Goal: Check status: Check status

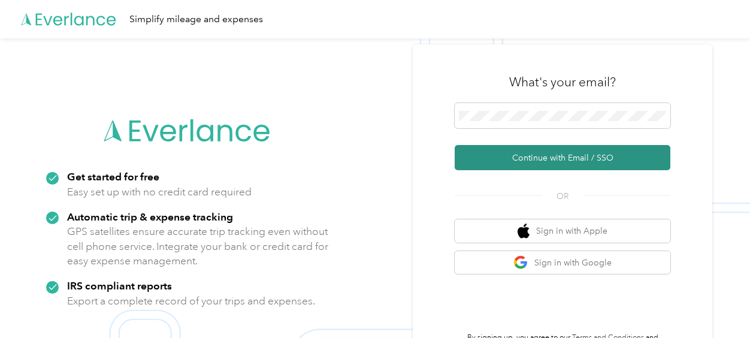
click at [524, 154] on button "Continue with Email / SSO" at bounding box center [562, 157] width 216 height 25
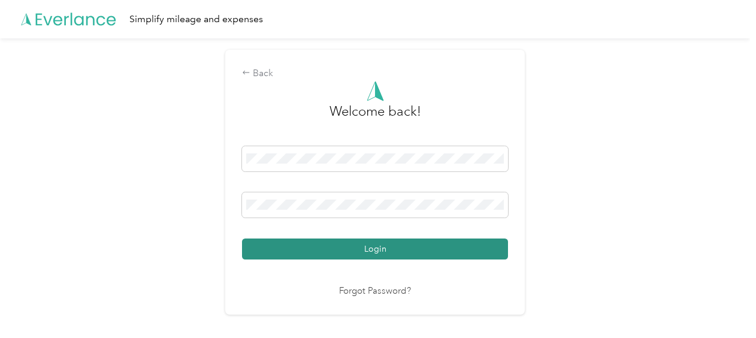
click at [398, 252] on button "Login" at bounding box center [375, 248] width 266 height 21
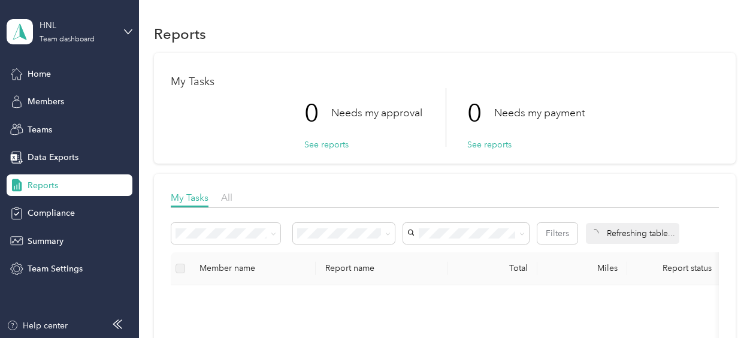
click at [68, 188] on div "Reports" at bounding box center [70, 185] width 126 height 22
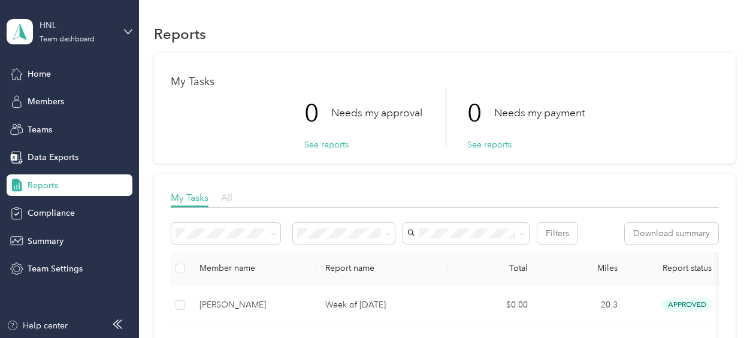
click at [225, 195] on span "All" at bounding box center [226, 197] width 11 height 11
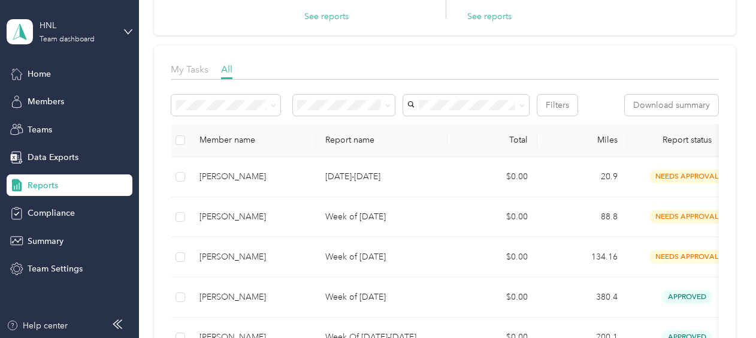
scroll to position [114, 0]
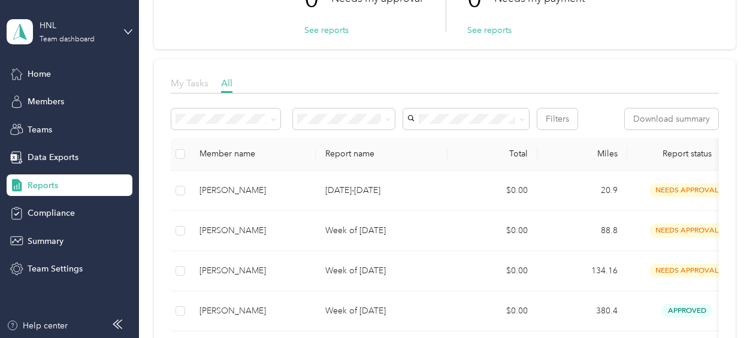
click at [197, 85] on span "My Tasks" at bounding box center [190, 82] width 38 height 11
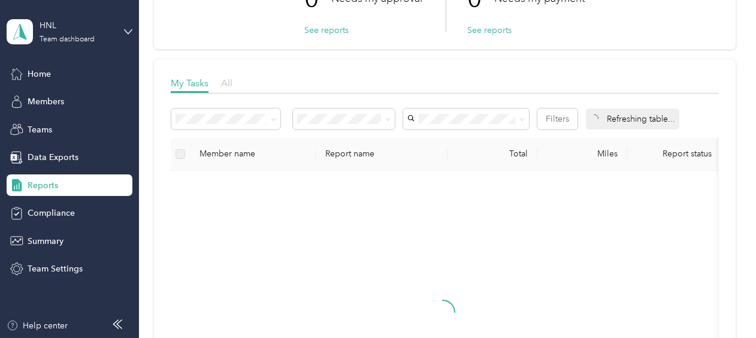
click at [228, 78] on span "All" at bounding box center [226, 82] width 11 height 11
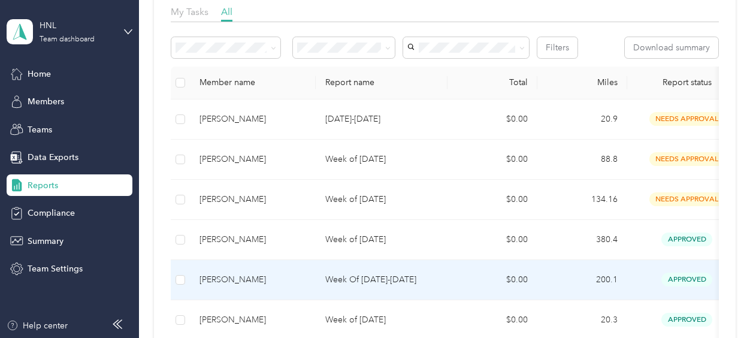
scroll to position [145, 0]
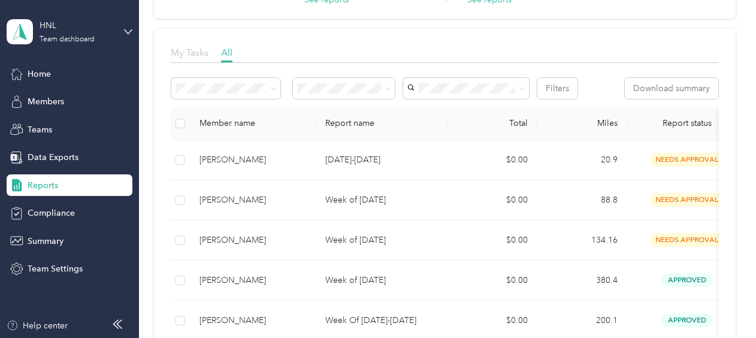
click at [195, 56] on span "My Tasks" at bounding box center [190, 52] width 38 height 11
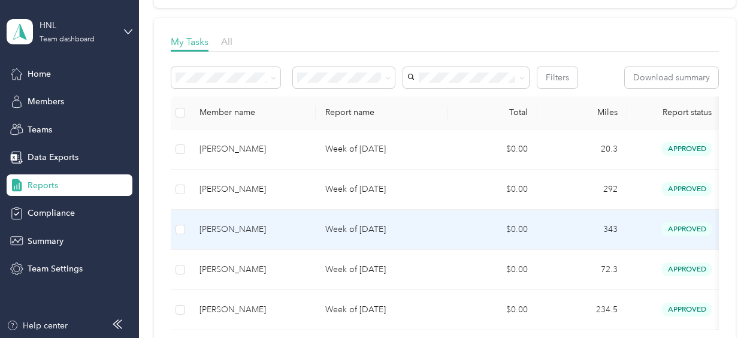
scroll to position [145, 0]
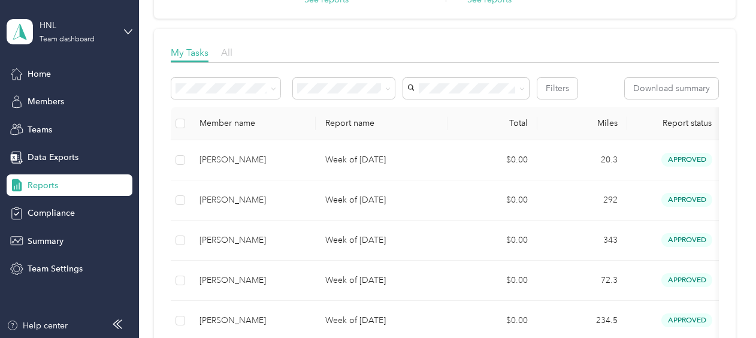
click at [225, 54] on span "All" at bounding box center [226, 52] width 11 height 11
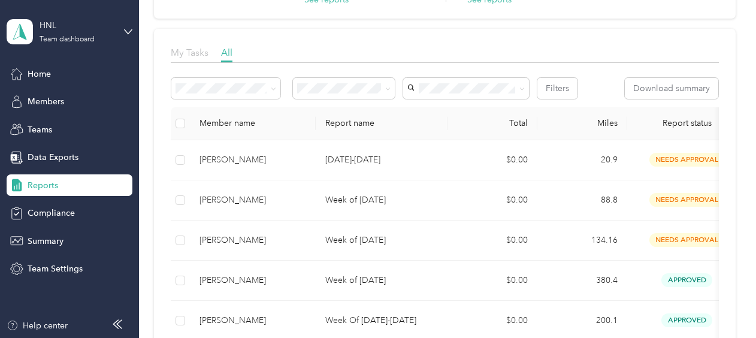
click at [190, 55] on span "My Tasks" at bounding box center [190, 52] width 38 height 11
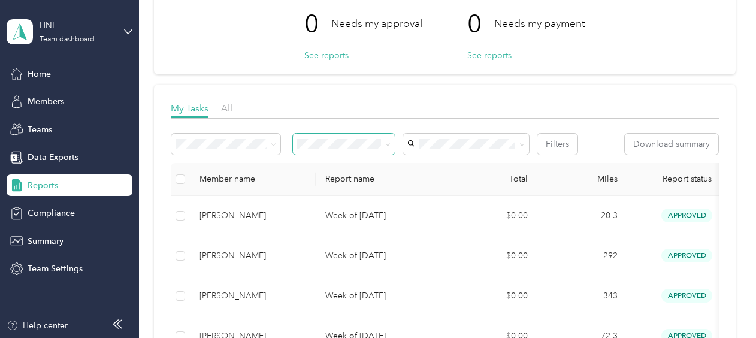
scroll to position [25, 0]
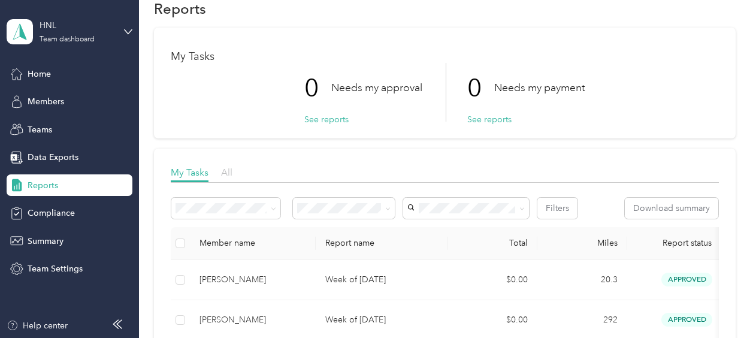
click at [231, 177] on span "All" at bounding box center [226, 171] width 11 height 11
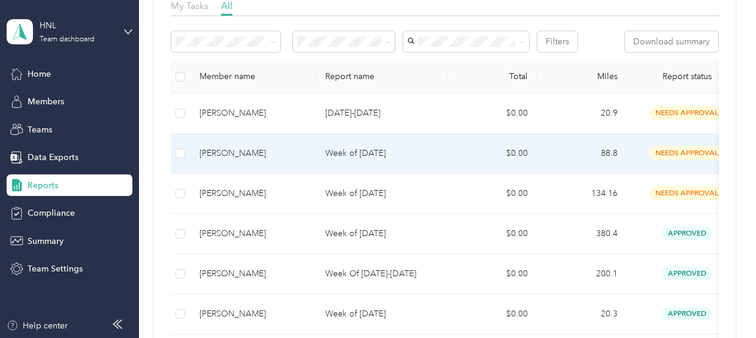
scroll to position [205, 0]
